Goal: Task Accomplishment & Management: Use online tool/utility

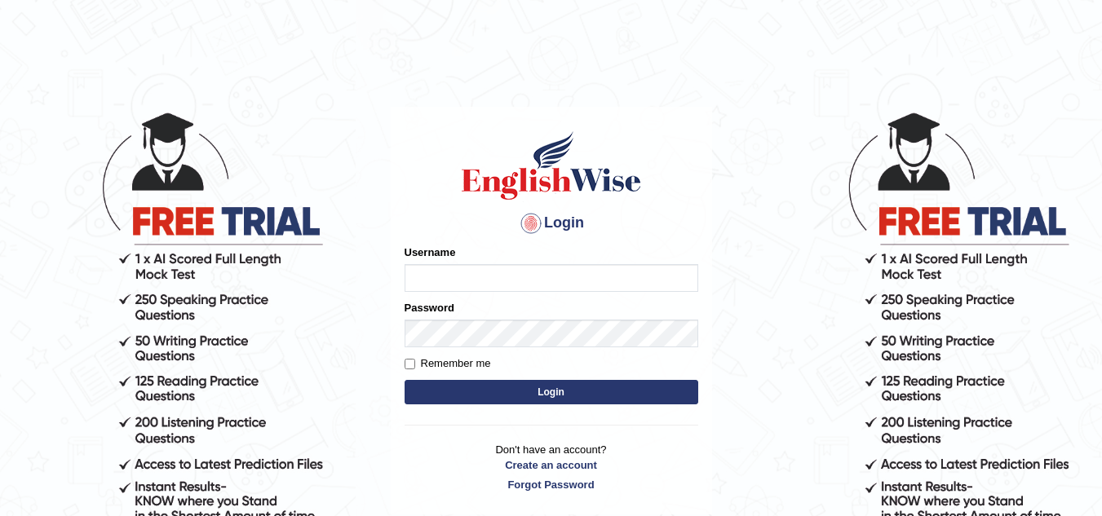
type input "vamshikumar"
click at [490, 396] on button "Login" at bounding box center [551, 392] width 294 height 24
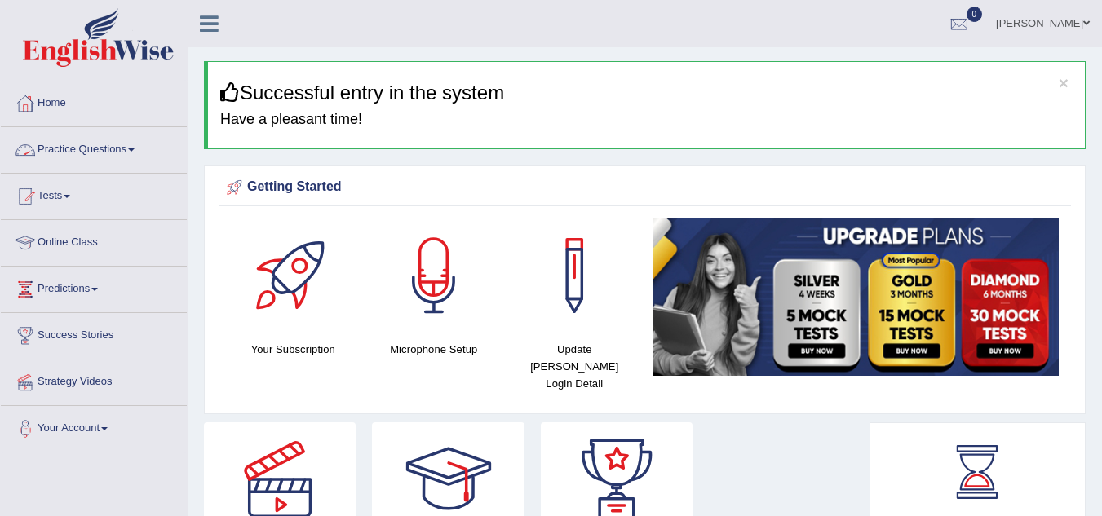
click at [121, 150] on link "Practice Questions" at bounding box center [94, 147] width 186 height 41
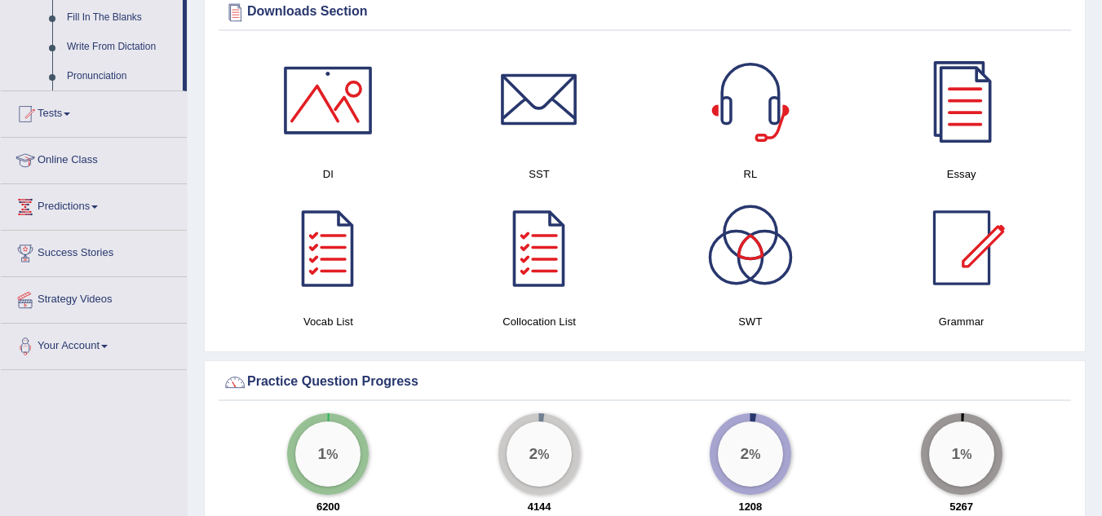
scroll to position [954, 0]
click at [76, 210] on link "Predictions" at bounding box center [94, 203] width 186 height 41
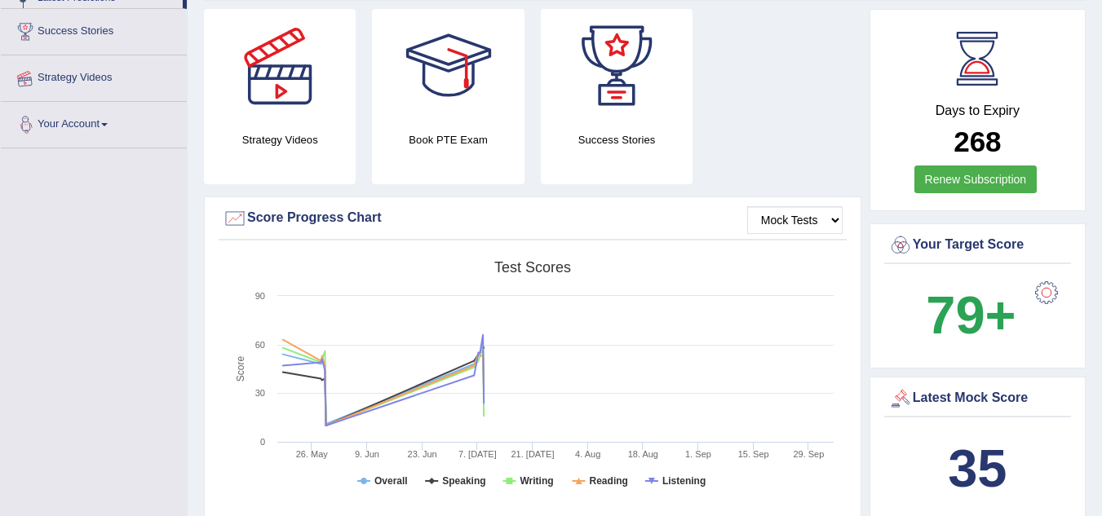
scroll to position [202, 0]
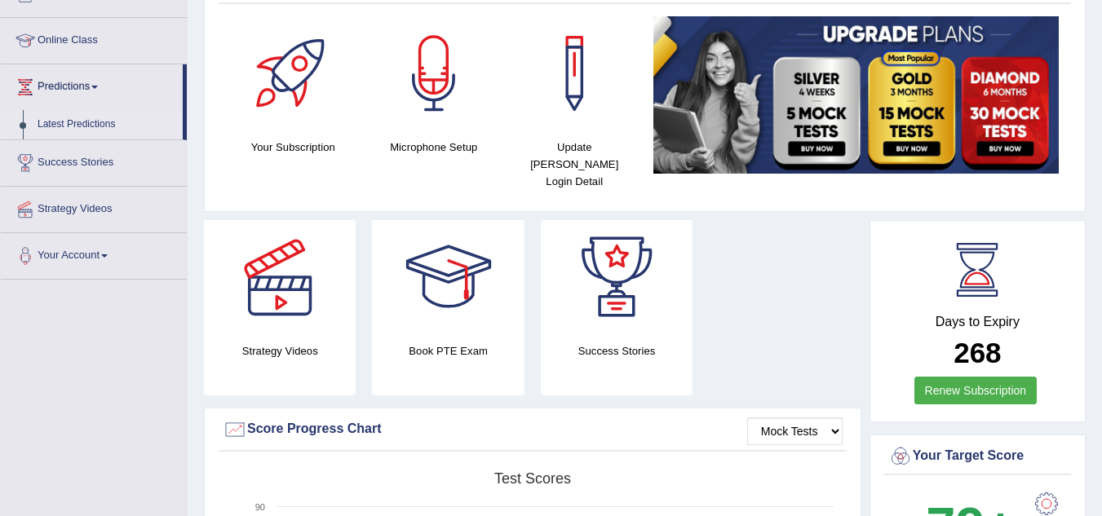
click at [91, 118] on link "Latest Predictions" at bounding box center [106, 124] width 152 height 29
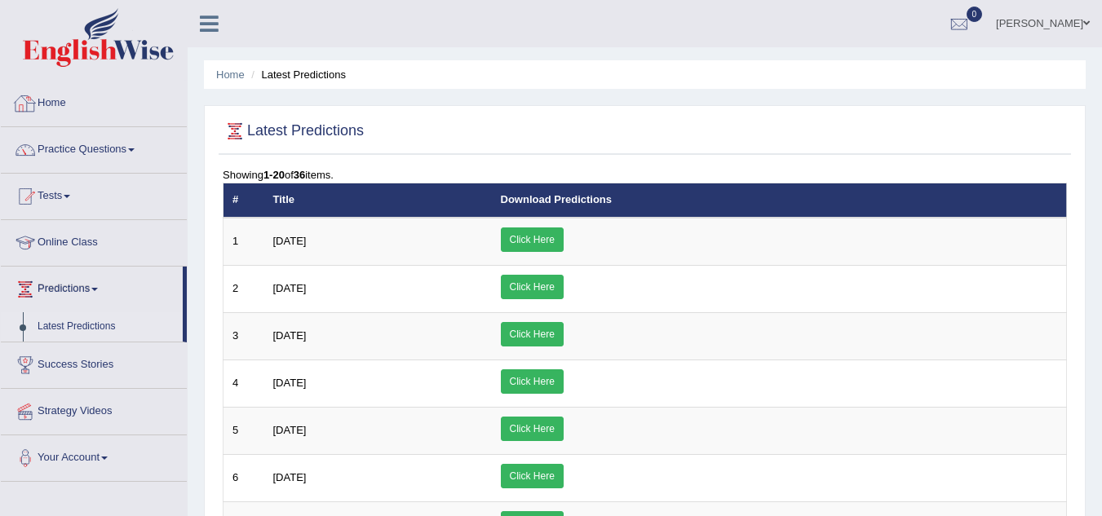
click at [49, 99] on link "Home" at bounding box center [94, 101] width 186 height 41
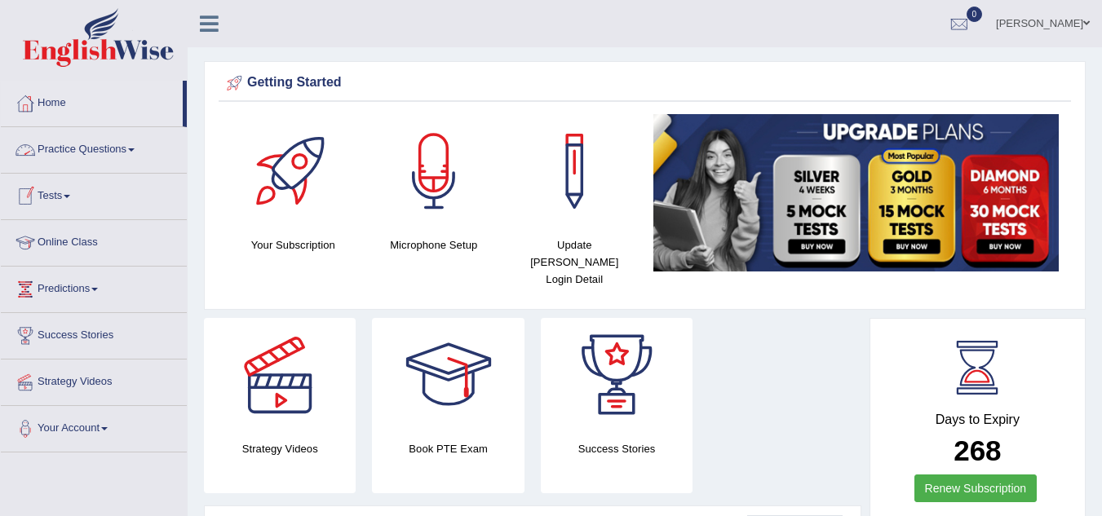
click at [90, 152] on link "Practice Questions" at bounding box center [94, 147] width 186 height 41
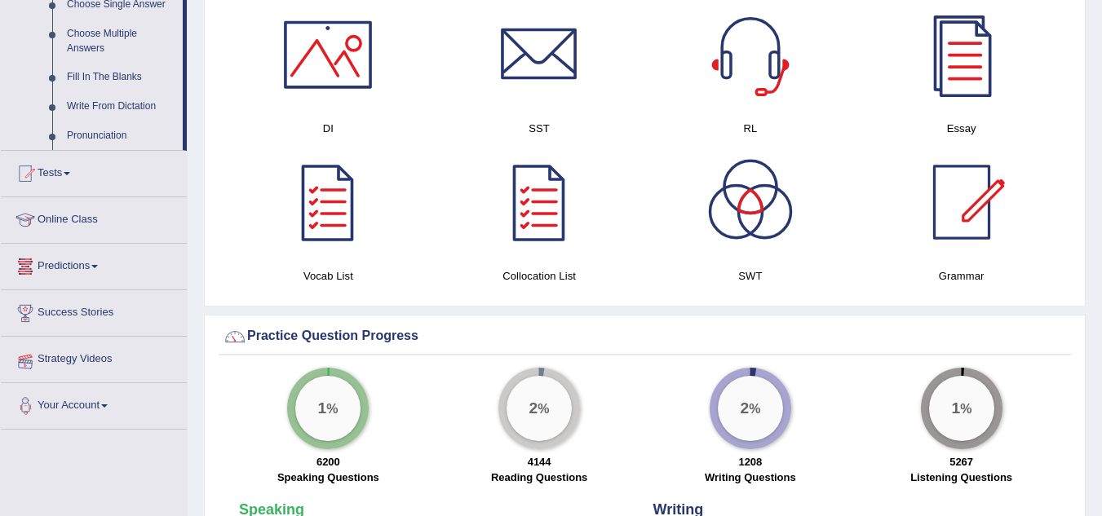
scroll to position [901, 0]
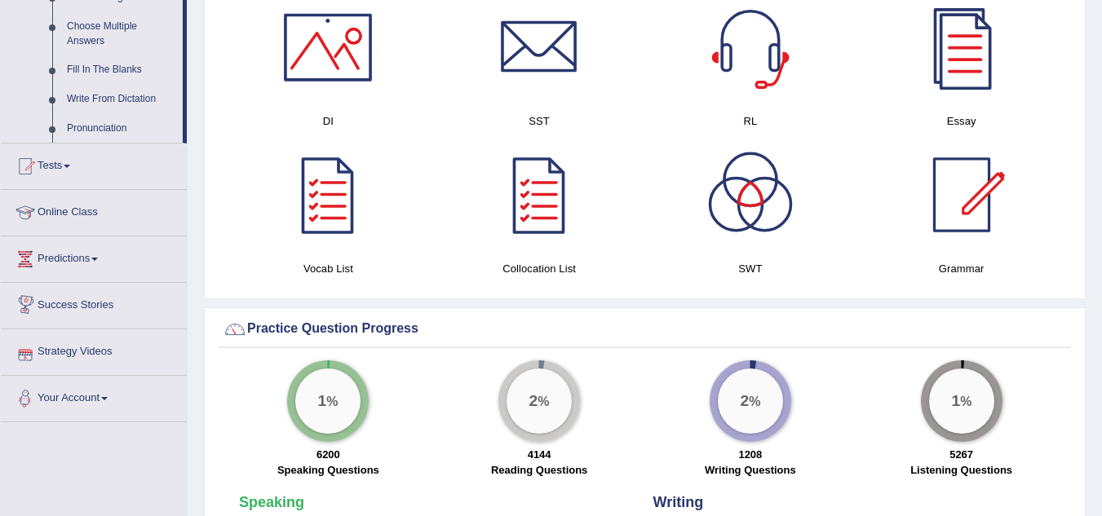
click at [91, 254] on link "Predictions" at bounding box center [94, 256] width 186 height 41
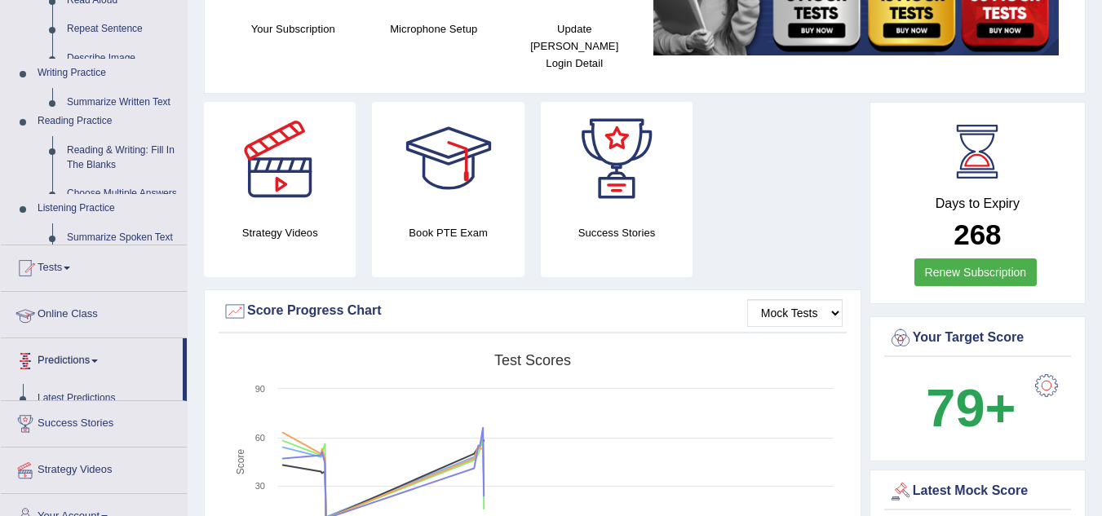
scroll to position [210, 0]
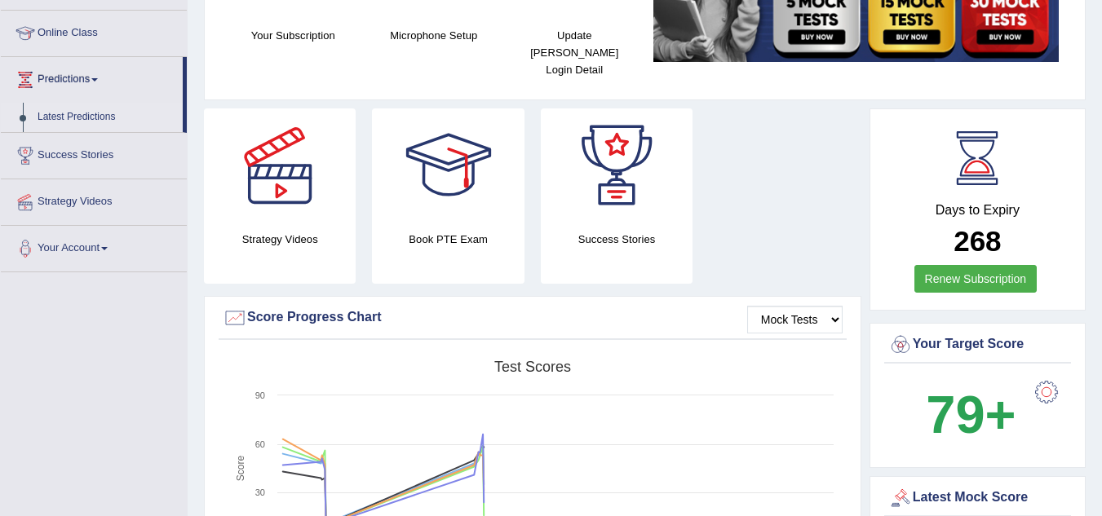
click at [82, 118] on link "Latest Predictions" at bounding box center [106, 117] width 152 height 29
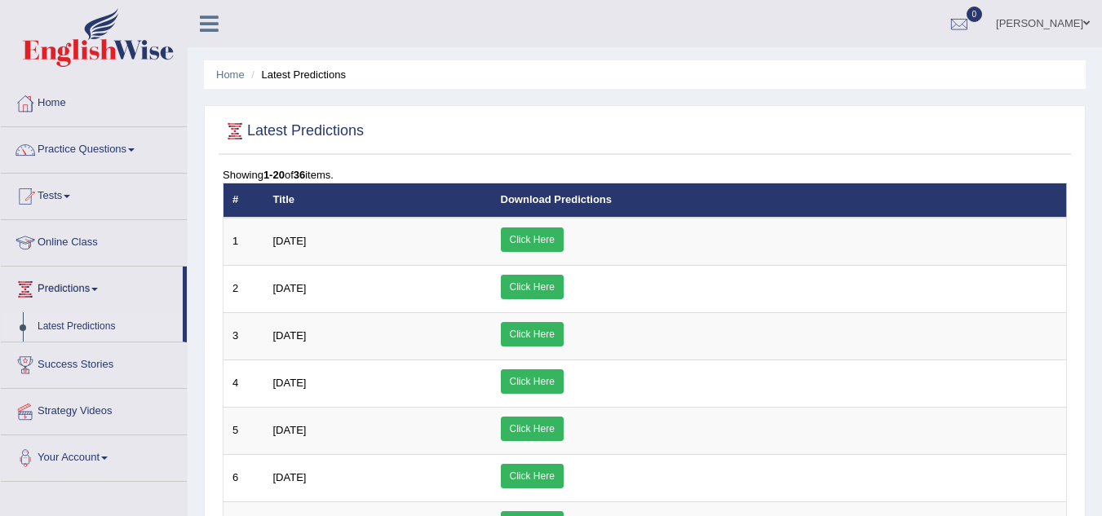
click at [62, 108] on link "Home" at bounding box center [94, 101] width 186 height 41
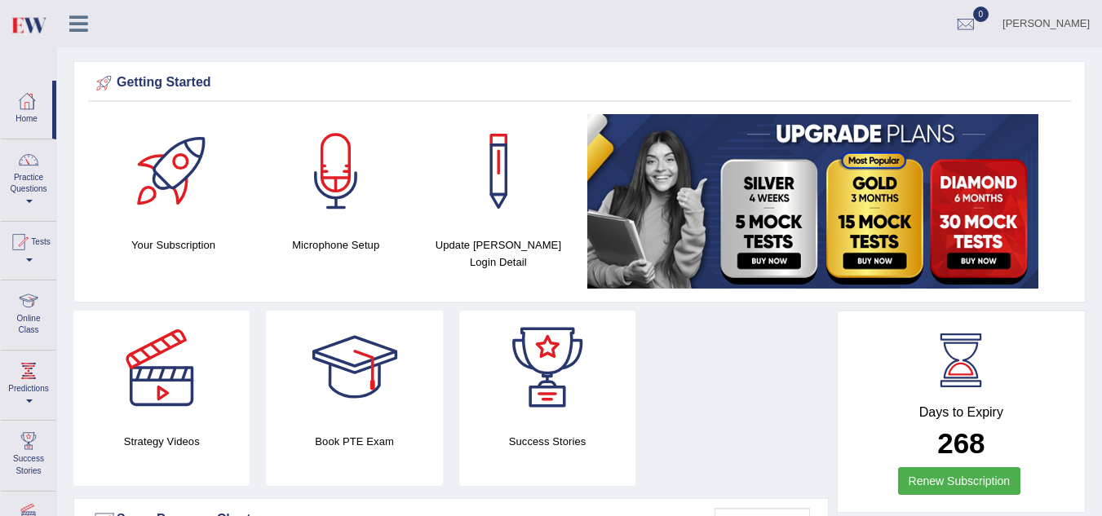
click at [82, 21] on icon at bounding box center [78, 23] width 19 height 21
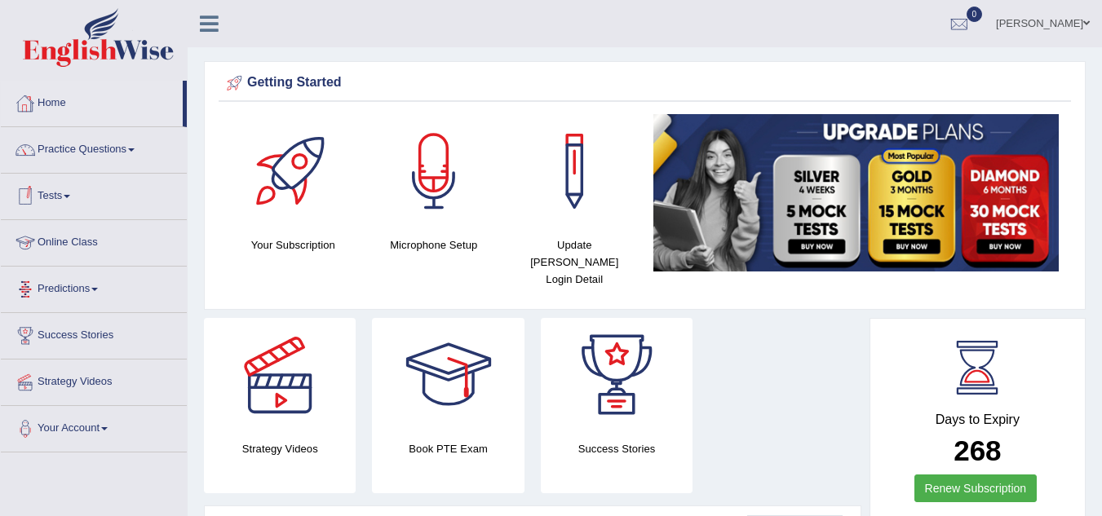
click at [91, 291] on link "Predictions" at bounding box center [94, 287] width 186 height 41
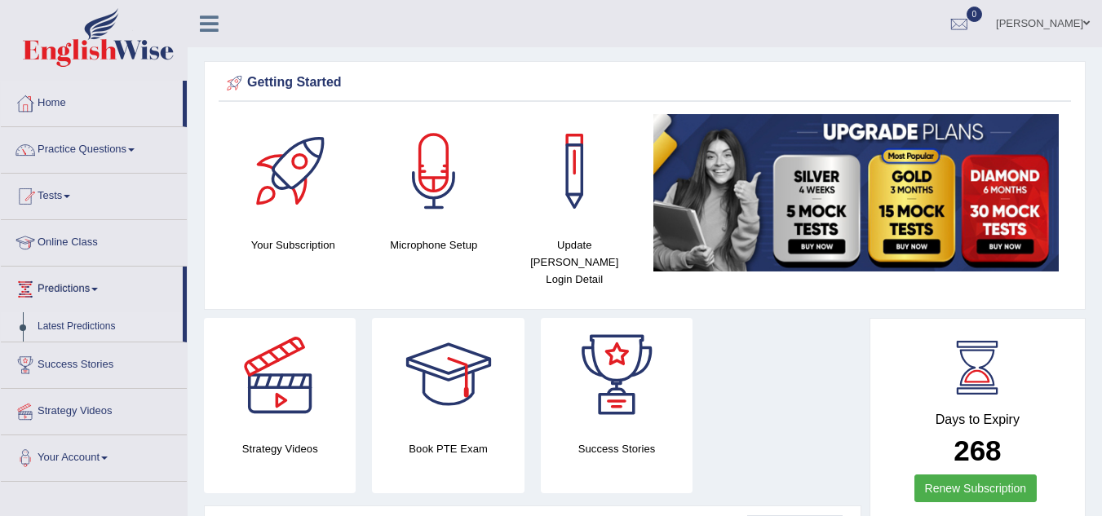
click at [82, 322] on link "Latest Predictions" at bounding box center [106, 326] width 152 height 29
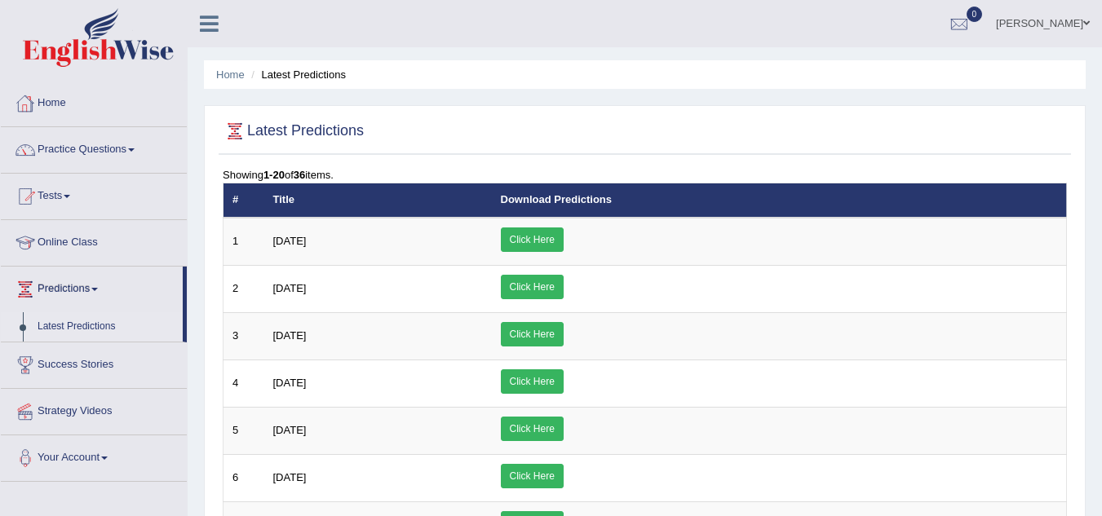
click at [44, 95] on link "Home" at bounding box center [94, 101] width 186 height 41
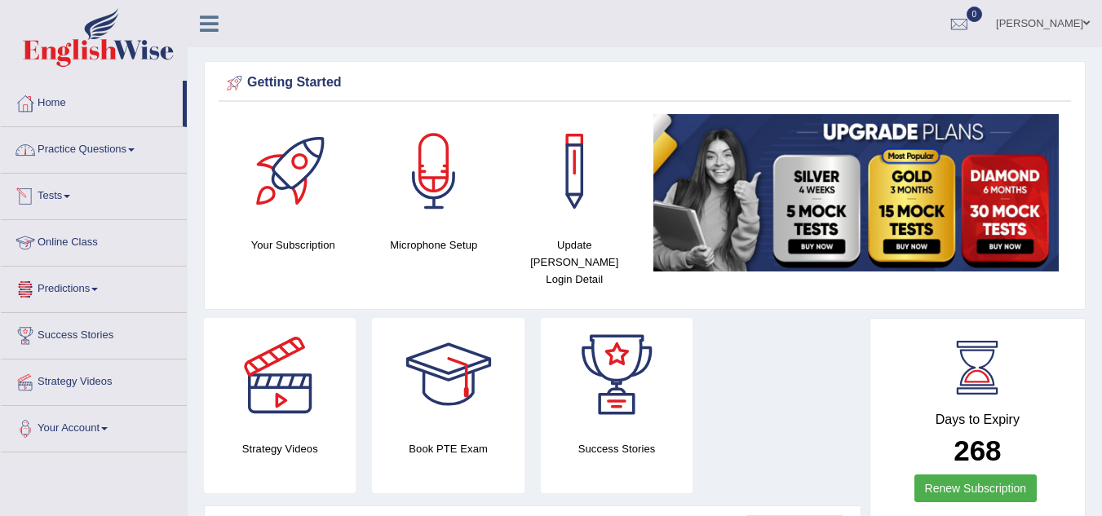
click at [69, 195] on span at bounding box center [67, 196] width 7 height 3
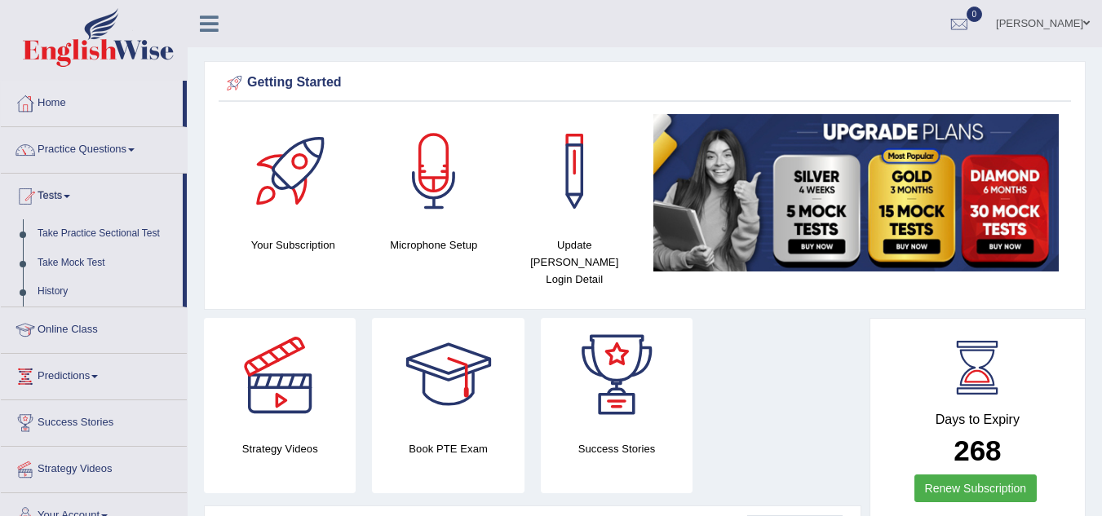
click at [69, 195] on span at bounding box center [67, 196] width 7 height 3
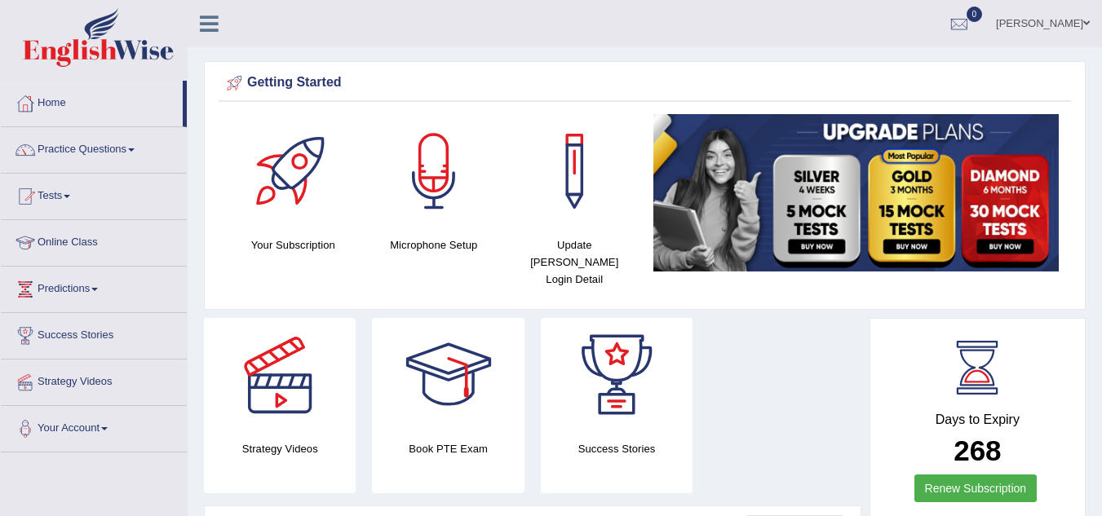
click at [69, 195] on span at bounding box center [67, 196] width 7 height 3
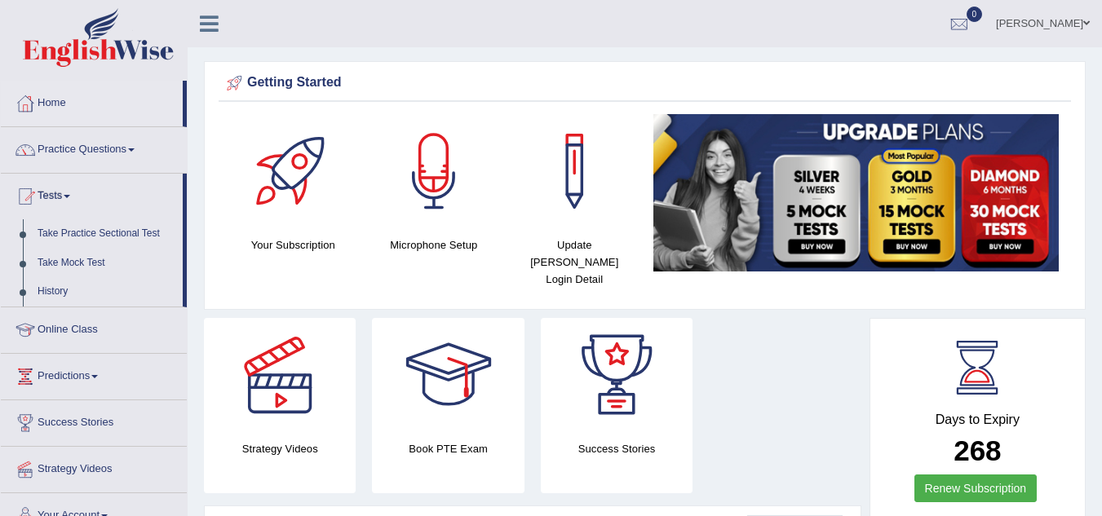
click at [69, 195] on span at bounding box center [67, 196] width 7 height 3
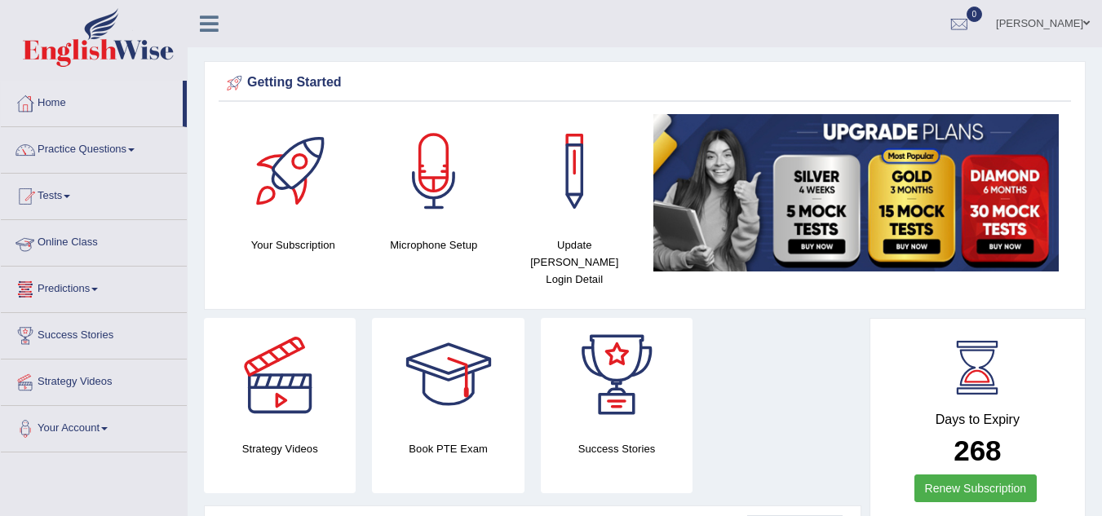
click at [64, 284] on link "Predictions" at bounding box center [94, 287] width 186 height 41
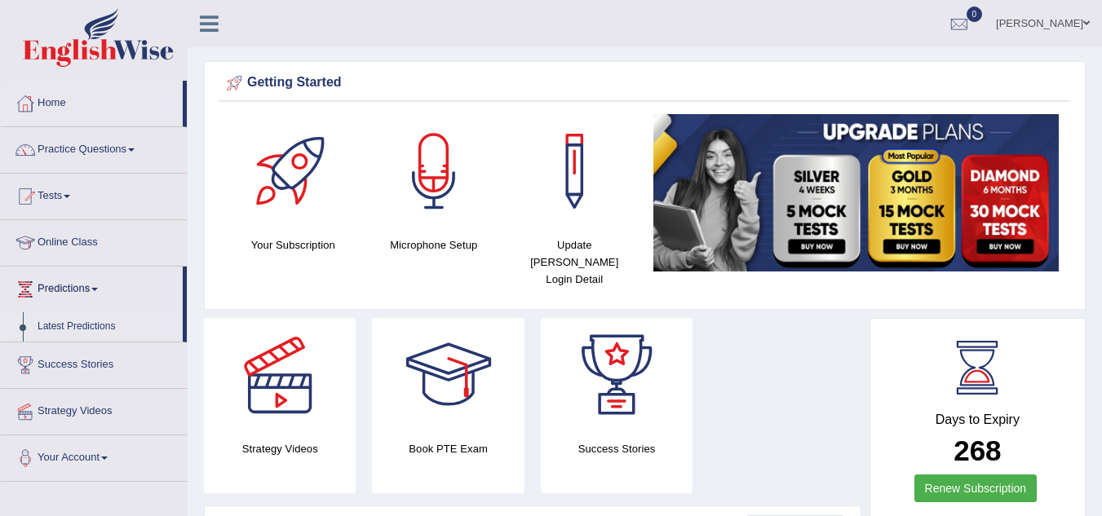
click at [77, 325] on link "Latest Predictions" at bounding box center [106, 326] width 152 height 29
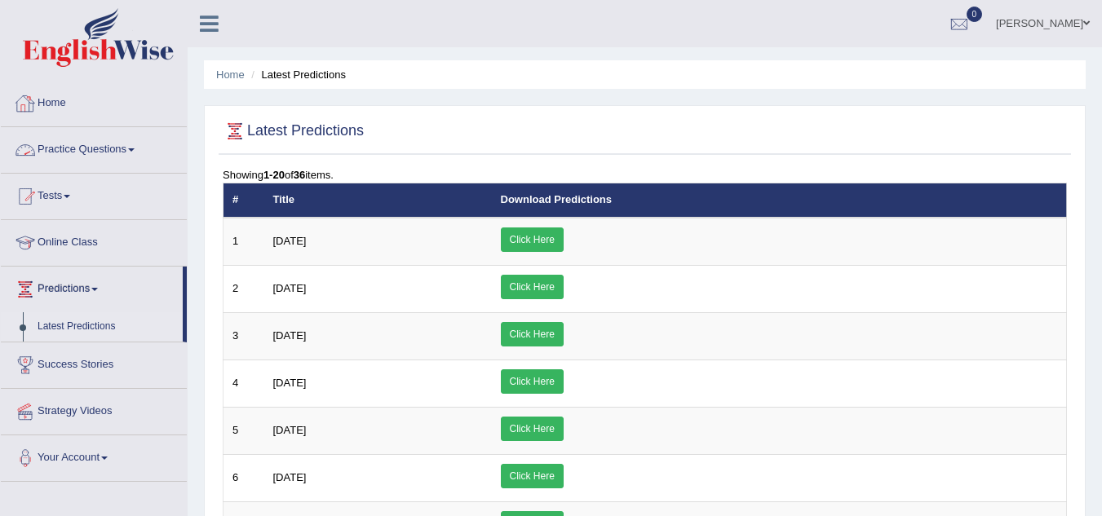
click at [51, 92] on link "Home" at bounding box center [94, 101] width 186 height 41
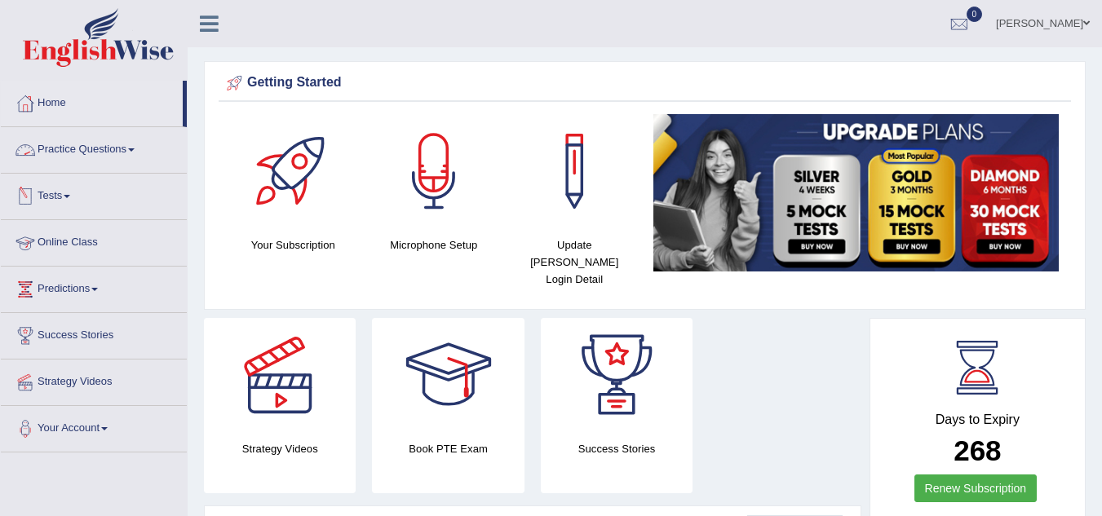
click at [56, 136] on link "Practice Questions" at bounding box center [94, 147] width 186 height 41
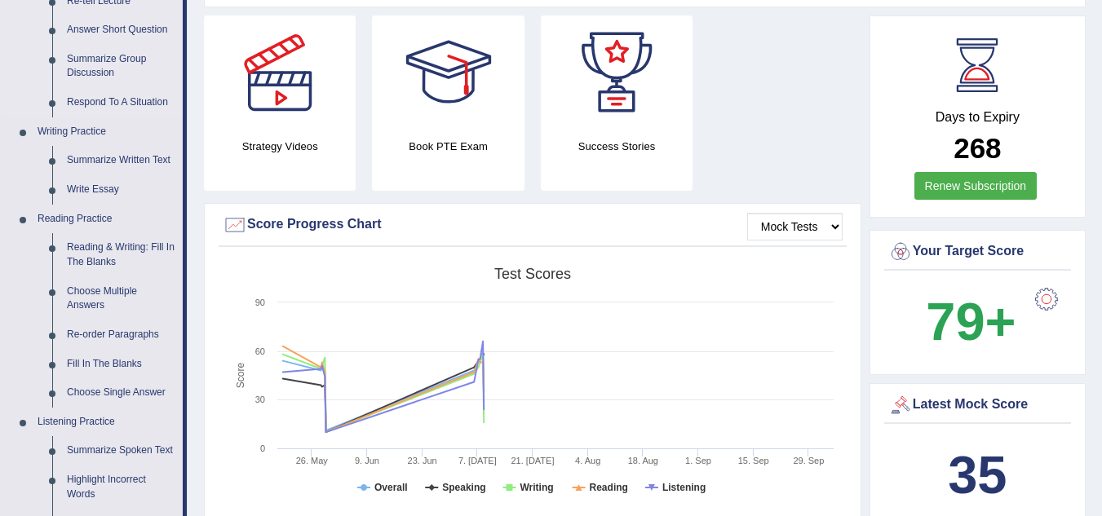
scroll to position [300, 0]
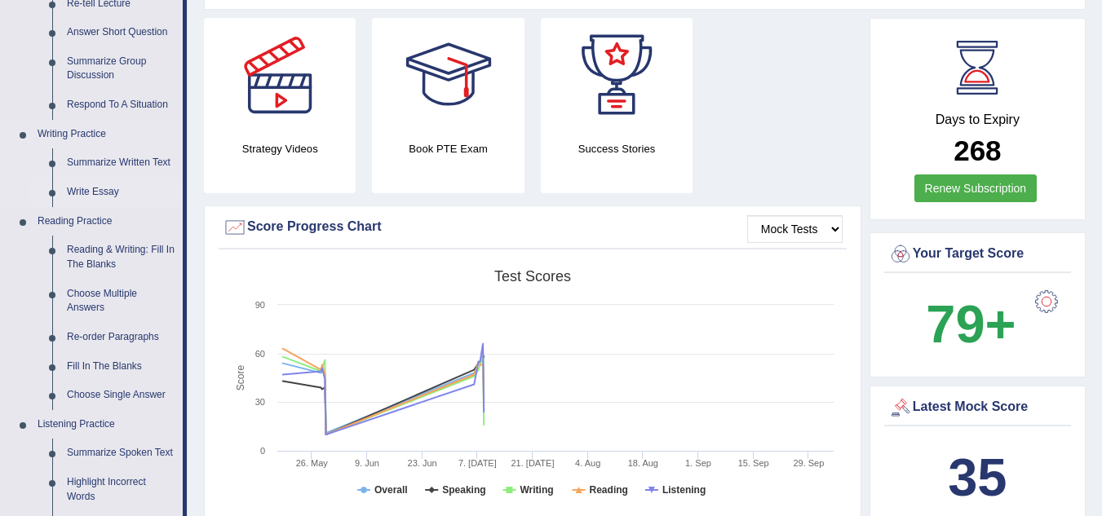
click at [81, 181] on link "Write Essay" at bounding box center [121, 192] width 123 height 29
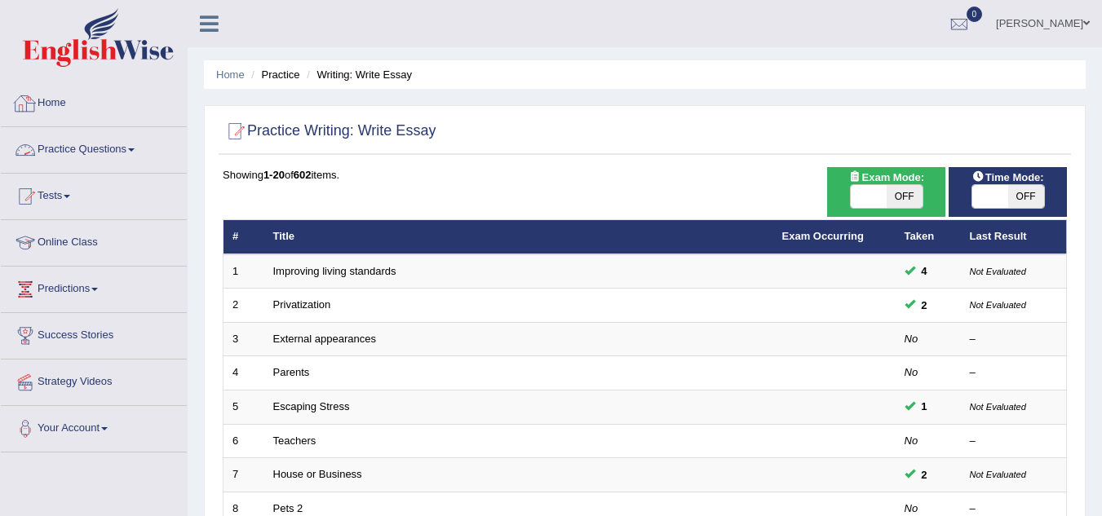
click at [56, 107] on link "Home" at bounding box center [94, 101] width 186 height 41
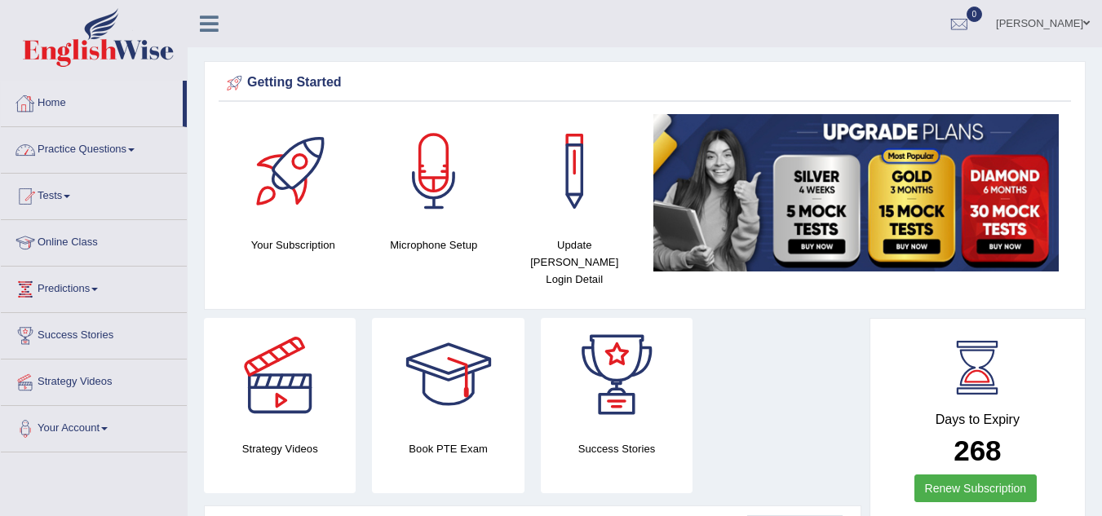
click at [41, 102] on link "Home" at bounding box center [92, 101] width 182 height 41
click at [78, 145] on link "Practice Questions" at bounding box center [94, 147] width 186 height 41
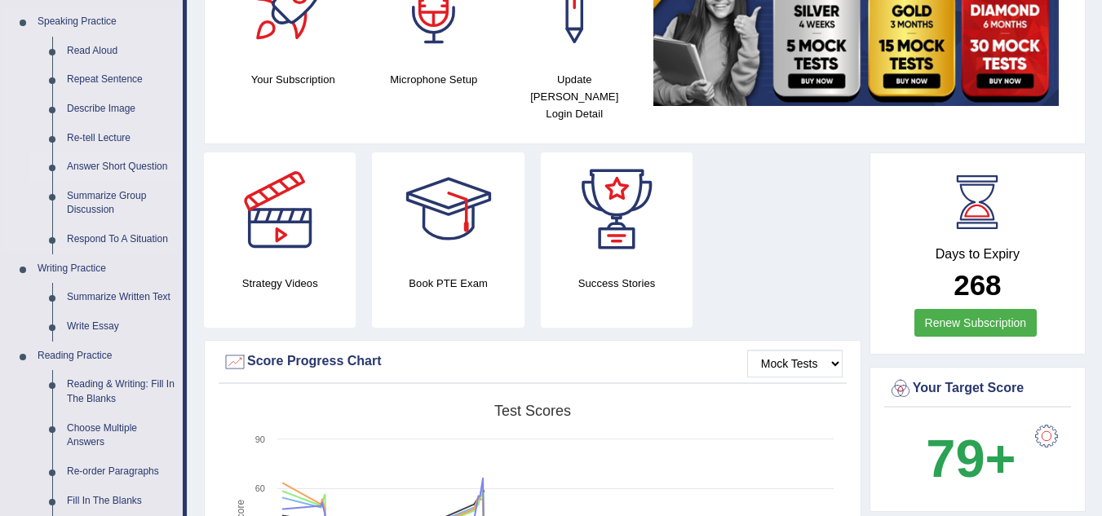
scroll to position [167, 0]
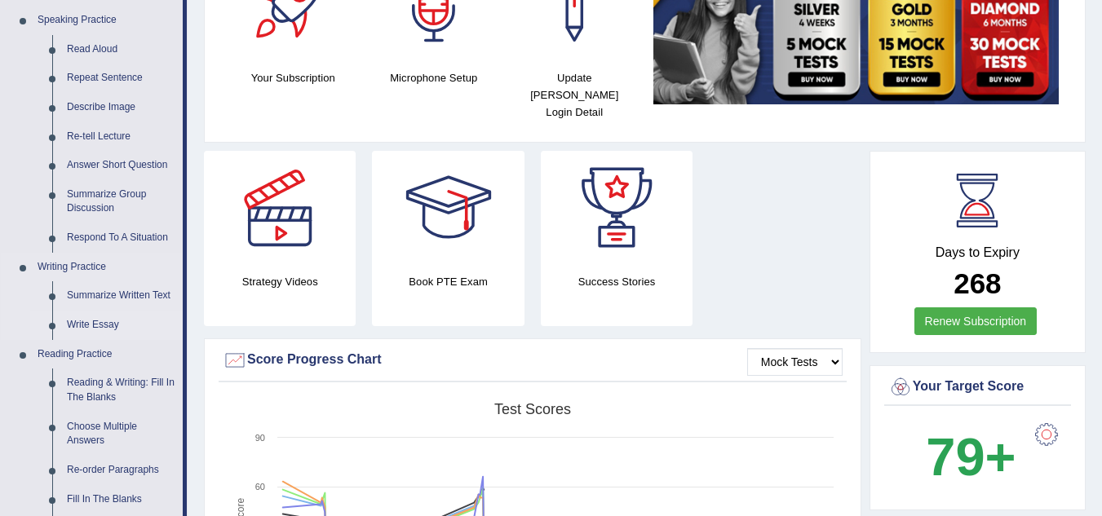
click at [105, 319] on link "Write Essay" at bounding box center [121, 325] width 123 height 29
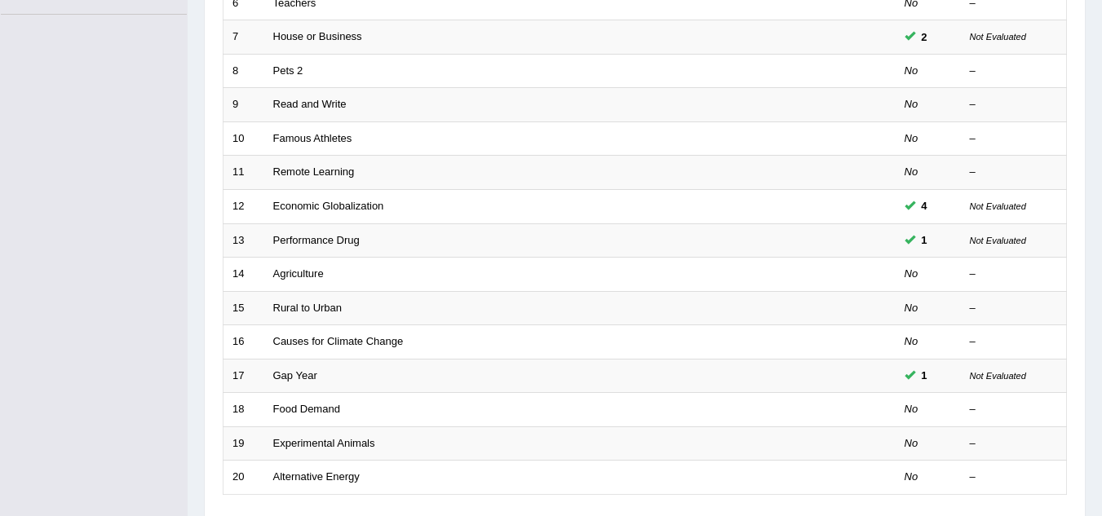
scroll to position [563, 0]
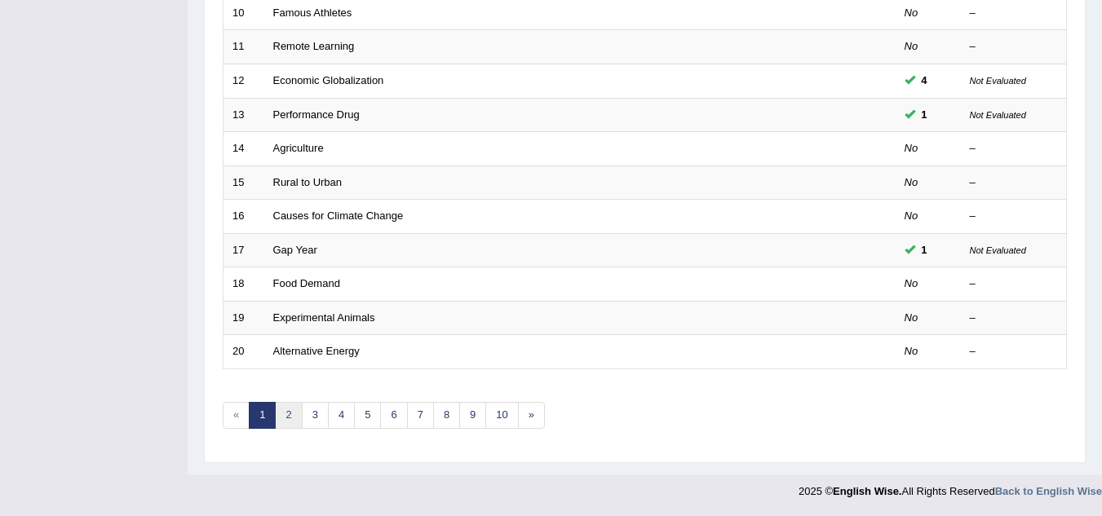
click at [288, 420] on link "2" at bounding box center [288, 415] width 27 height 27
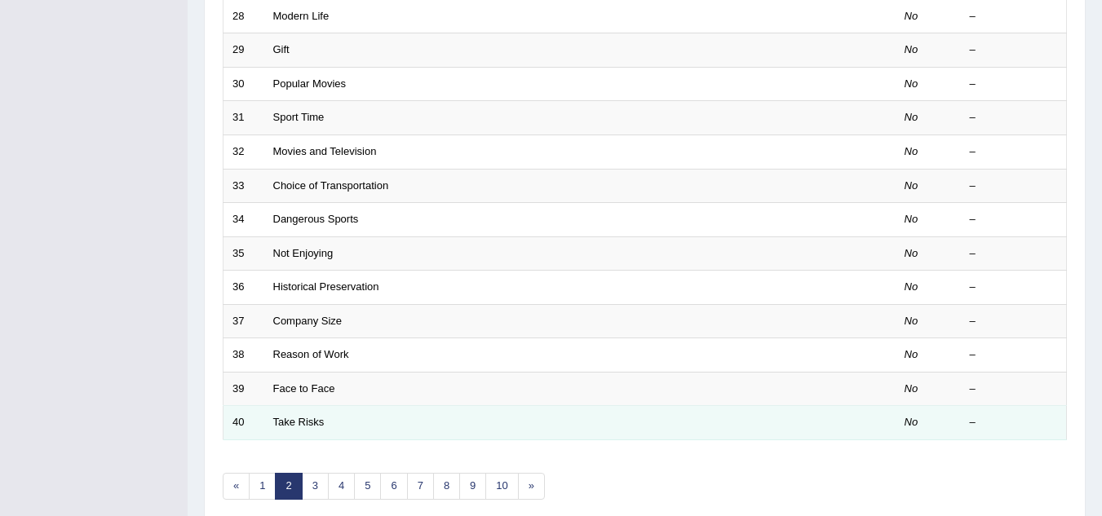
scroll to position [563, 0]
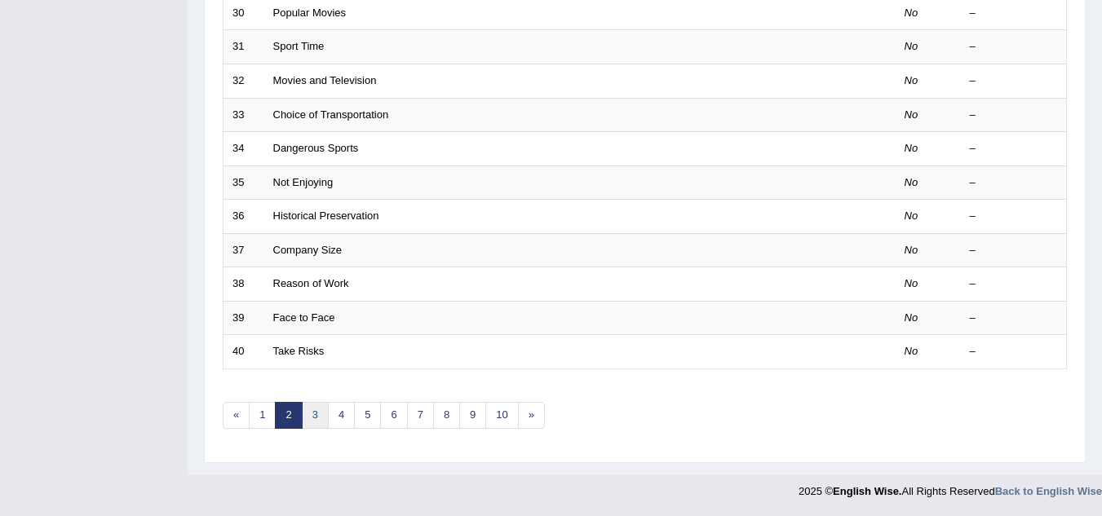
click at [312, 411] on link "3" at bounding box center [315, 415] width 27 height 27
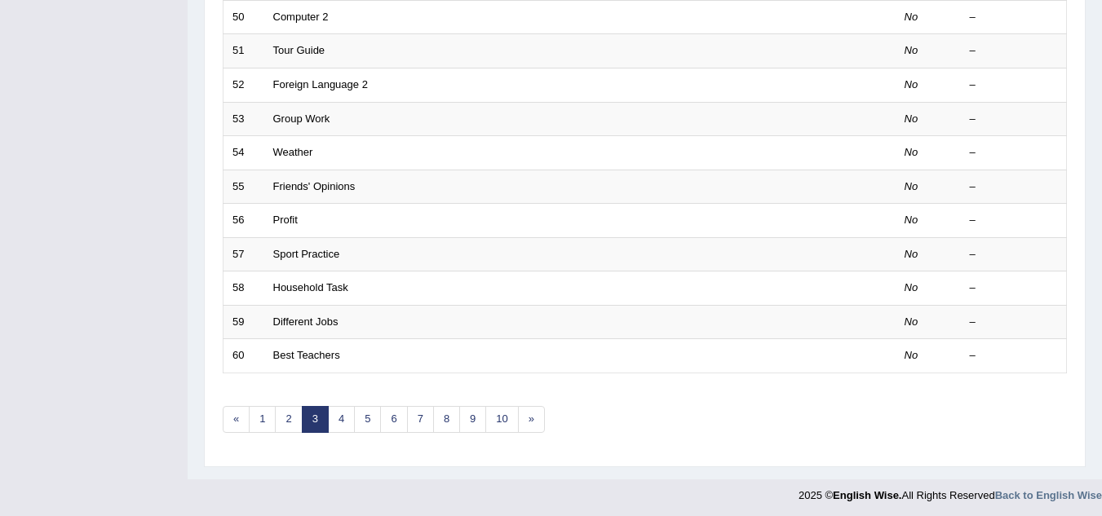
scroll to position [560, 0]
click at [343, 411] on link "4" at bounding box center [341, 418] width 27 height 27
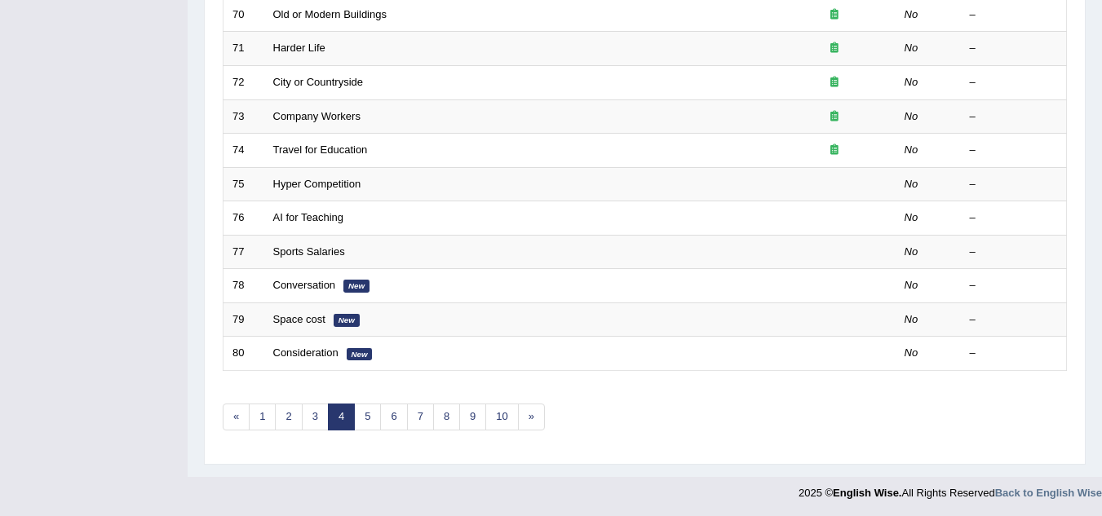
scroll to position [563, 0]
click at [314, 419] on link "3" at bounding box center [315, 415] width 27 height 27
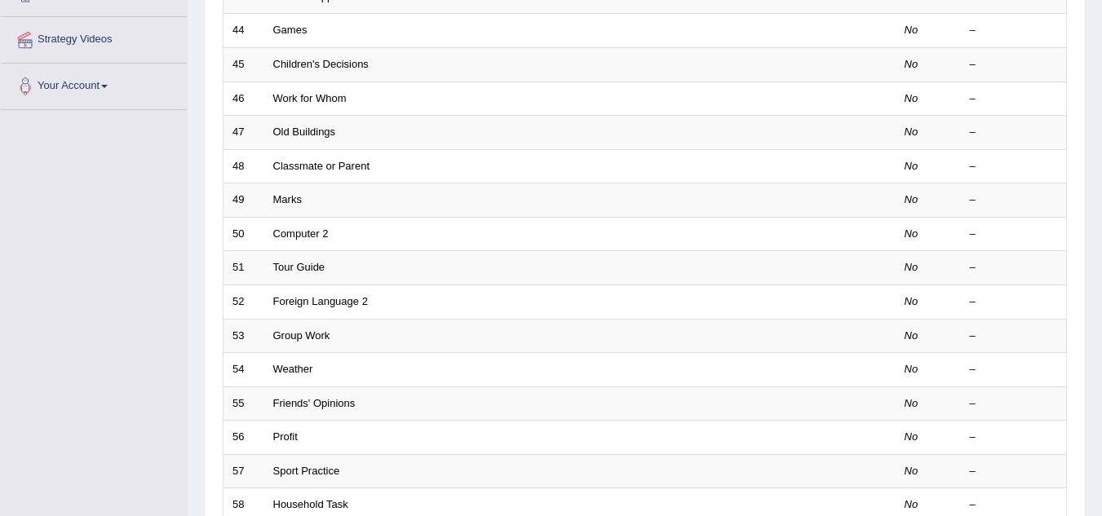
scroll to position [344, 0]
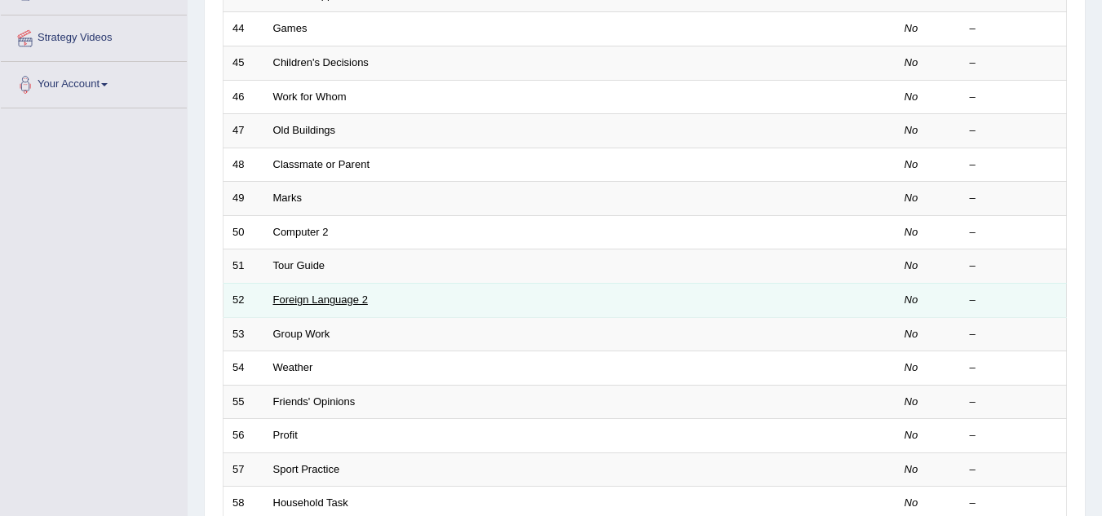
click at [345, 298] on link "Foreign Language 2" at bounding box center [320, 300] width 95 height 12
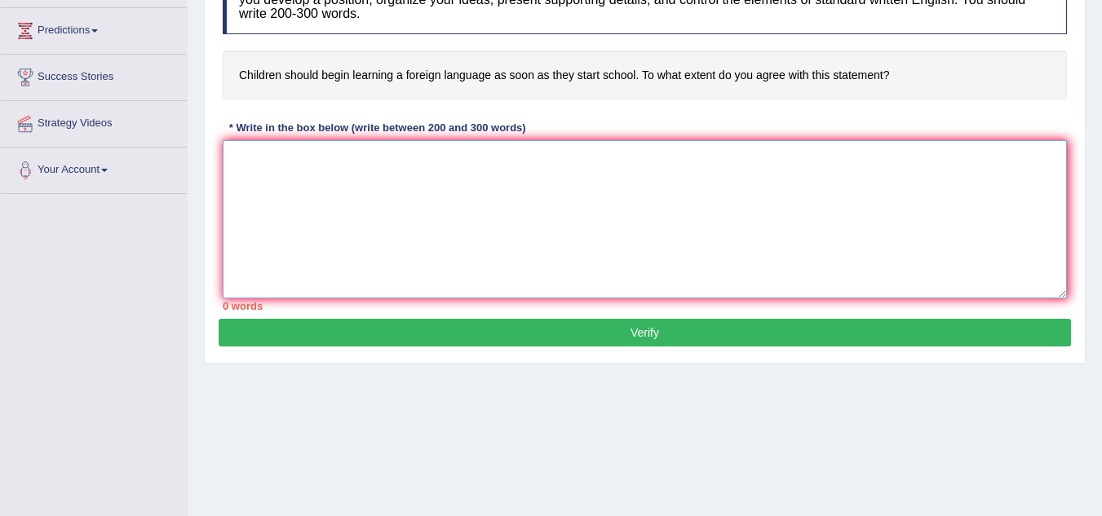
click at [599, 250] on textarea at bounding box center [645, 219] width 844 height 158
paste textarea "Over the past few decades, it has been observed that it is often argued that st…"
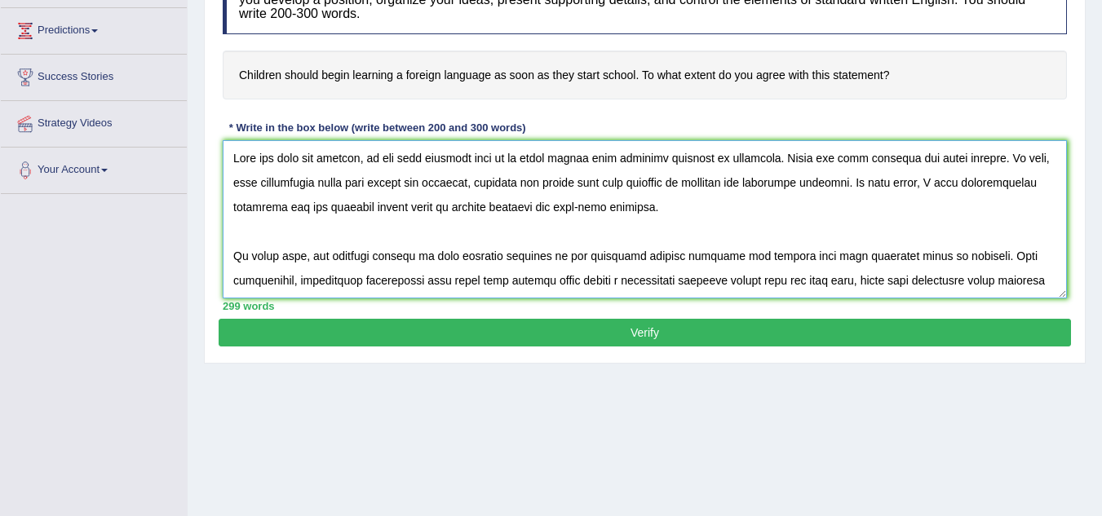
click at [593, 238] on textarea at bounding box center [645, 219] width 844 height 158
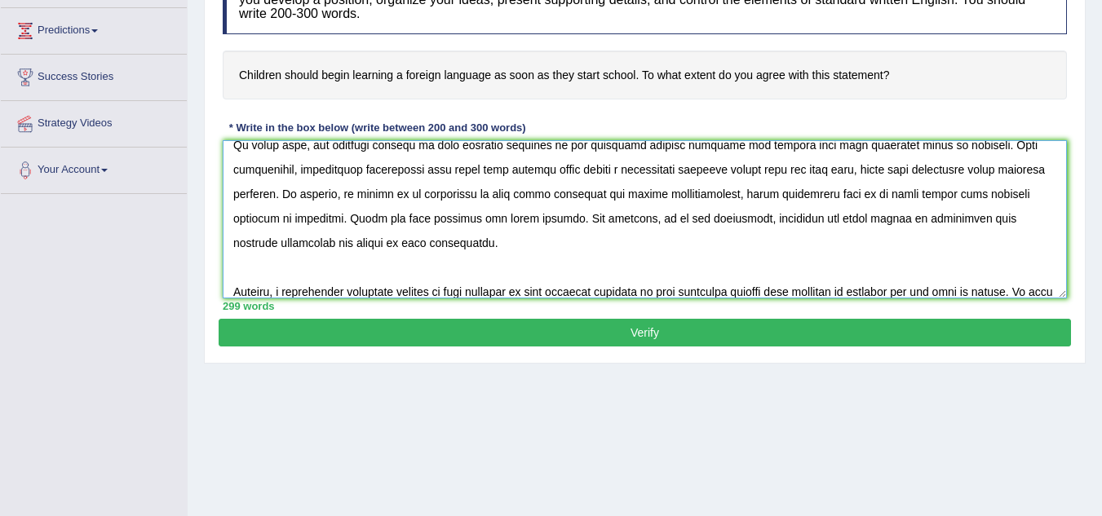
scroll to position [88, 0]
click at [501, 254] on textarea at bounding box center [645, 219] width 844 height 158
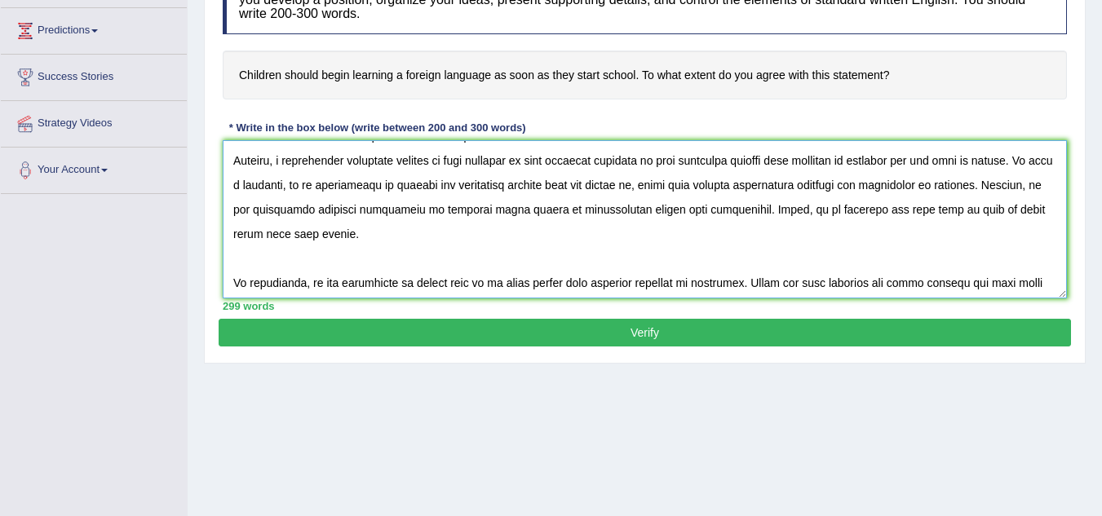
scroll to position [194, 0]
click at [497, 251] on textarea at bounding box center [645, 219] width 844 height 158
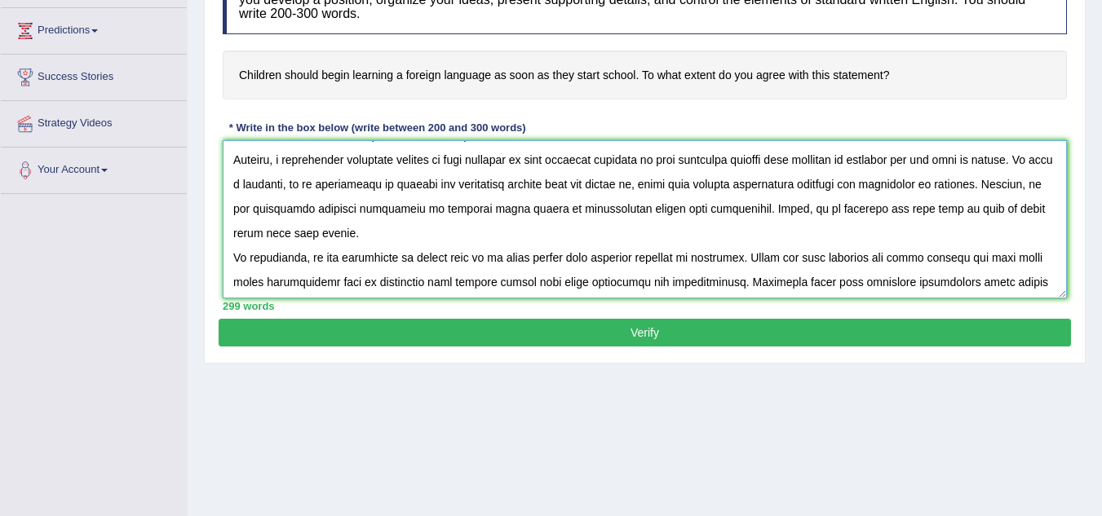
scroll to position [220, 0]
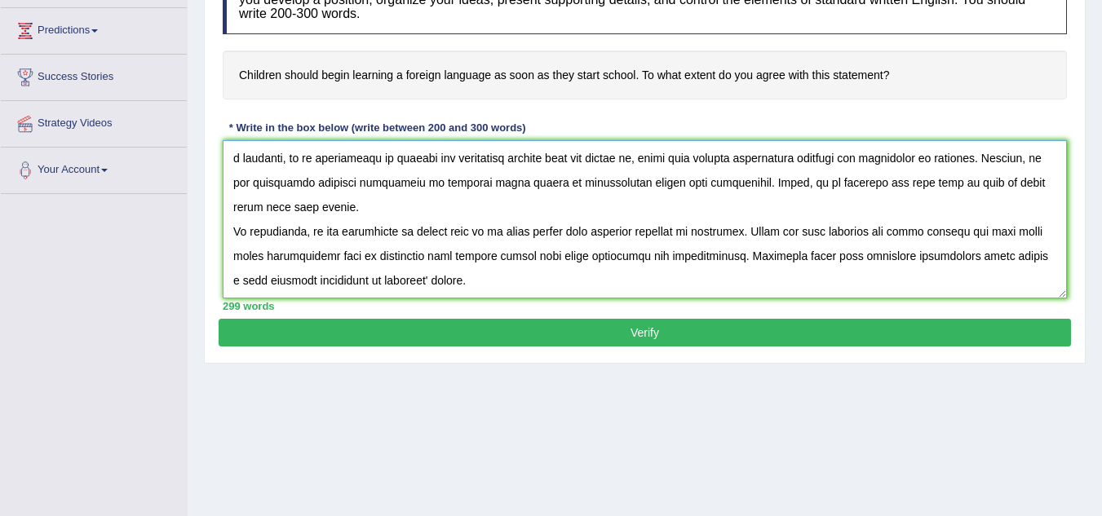
click at [537, 281] on textarea at bounding box center [645, 219] width 844 height 158
type textarea "Over the past few decades, it has been observed that it is often argued that st…"
click at [583, 333] on button "Verify" at bounding box center [645, 333] width 852 height 28
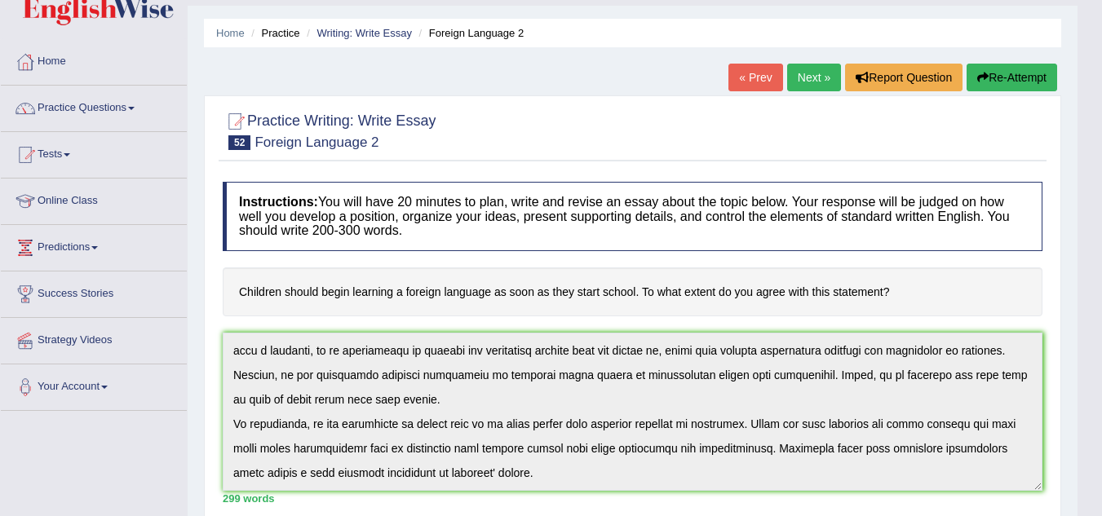
scroll to position [0, 0]
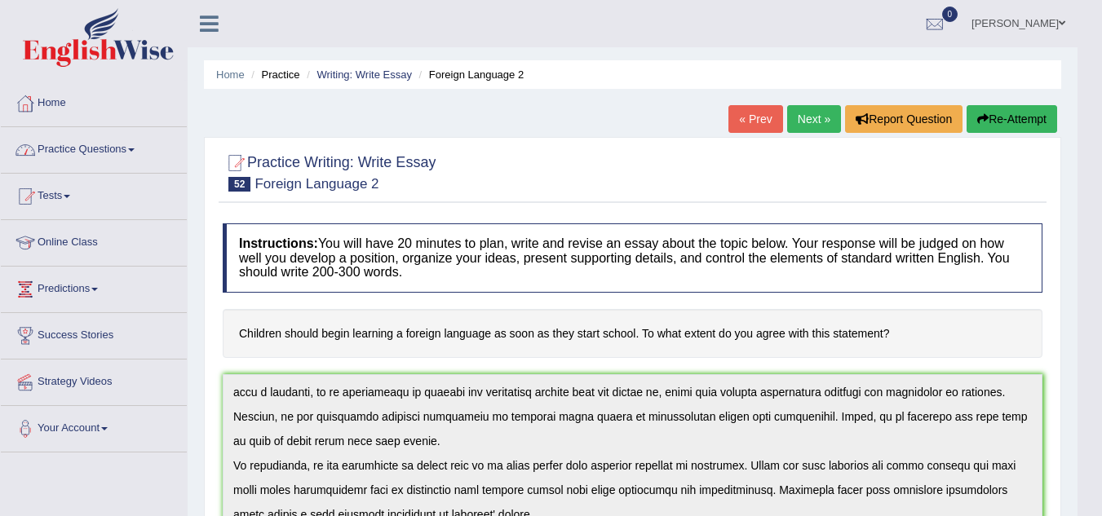
click at [25, 98] on div at bounding box center [25, 103] width 24 height 24
